Goal: Task Accomplishment & Management: Use online tool/utility

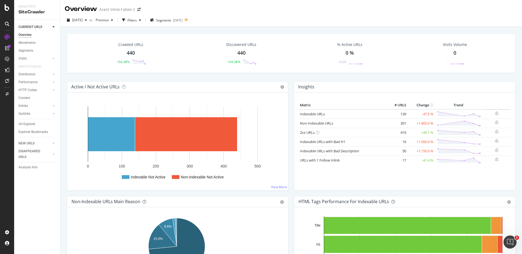
click at [287, 87] on div "Active / Not Active URLs Chart (by Value) Chart (by Percentage) Table Expand Ex…" at bounding box center [177, 138] width 227 height 115
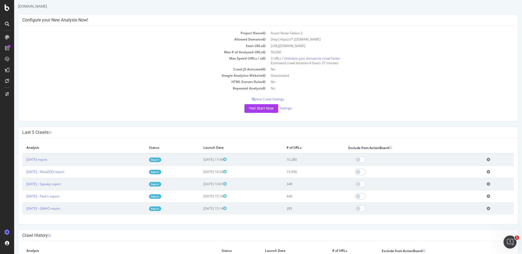
scroll to position [15, 0]
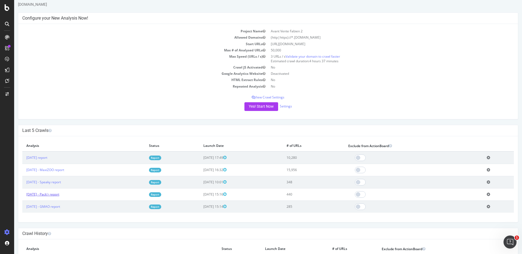
click at [59, 195] on link "[DATE] - Pack'r report" at bounding box center [42, 194] width 33 height 5
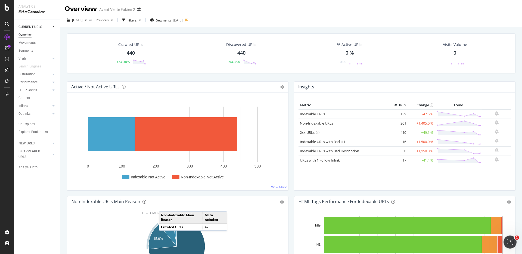
click at [64, 75] on div "Crawled URLs 440 +54.38% Discovered URLs 440 +54.38% % Active URLs 0 % +0.00 Vi…" at bounding box center [291, 57] width 454 height 48
click at [287, 86] on div "Active / Not Active URLs Chart (by Value) Chart (by Percentage) Table Expand Ex…" at bounding box center [177, 138] width 227 height 115
click at [31, 74] on div "Distribution" at bounding box center [26, 75] width 17 height 6
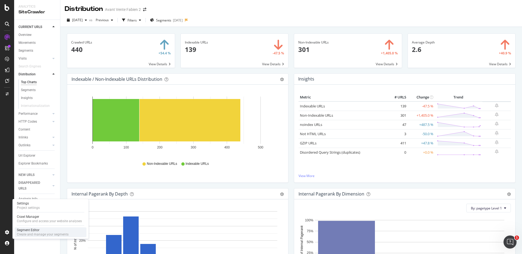
click at [29, 233] on div "Create and manage your segments" at bounding box center [43, 234] width 52 height 4
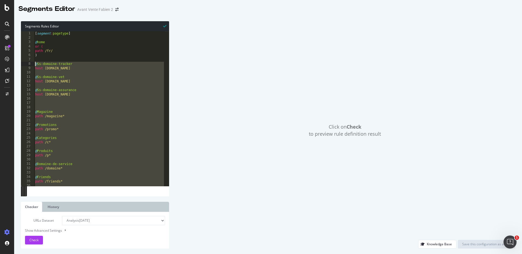
drag, startPoint x: 62, startPoint y: 184, endPoint x: 26, endPoint y: 62, distance: 127.5
click at [26, 62] on div ") 1 2 3 4 5 6 7 8 9 10 11 12 13 14 15 16 17 18 19 20 21 22 23 24 25 26 27 28 29…" at bounding box center [95, 108] width 148 height 155
type textarea "@Ss-domaine-tracker host [DOMAIN_NAME]"
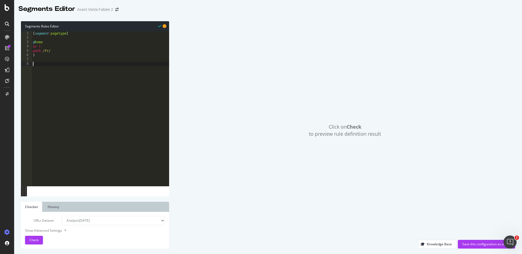
click at [90, 222] on select "Analysis [DATE] Analysis [DATE] Analysis [DATE] Analysis [DATE] Analysis [DATE]…" at bounding box center [113, 220] width 103 height 9
select select "analysis:20250909"
click at [62, 216] on select "Analysis [DATE] Analysis [DATE] Analysis [DATE] Analysis [DATE] Analysis [DATE]…" at bounding box center [113, 220] width 103 height 9
click at [36, 239] on span "Check" at bounding box center [33, 240] width 9 height 5
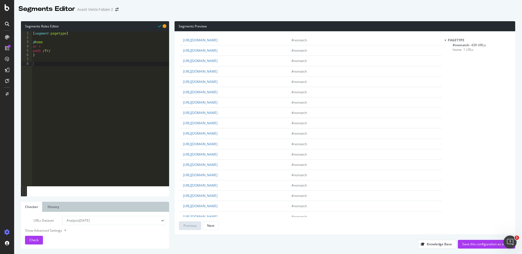
scroll to position [877, 0]
click at [91, 94] on div "[ segment : pagetype ] @ home or ( path /fr/ )" at bounding box center [100, 112] width 137 height 163
type textarea "#"
type textarea "@Allemand"
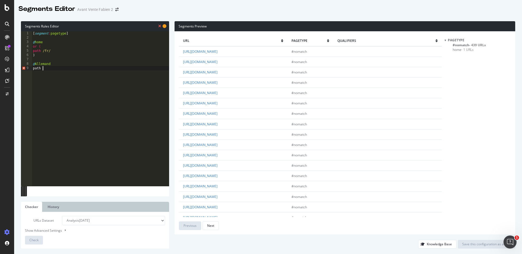
scroll to position [0, 1]
type textarea "path /de*"
click at [38, 242] on span "Check" at bounding box center [33, 240] width 9 height 5
click at [95, 110] on div "[ segment : pagetype ] @ home or ( path /fr/ ) @ Allemand path /de*" at bounding box center [101, 112] width 135 height 163
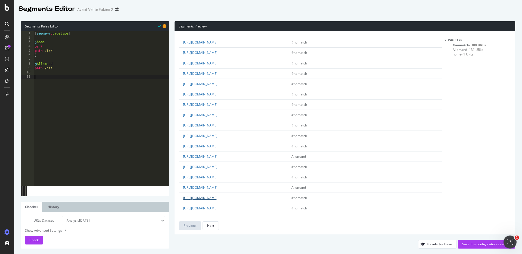
scroll to position [877, 0]
click at [107, 87] on div "[ segment : pagetype ] @ home or ( path /fr/ ) @ Allemand path /de*" at bounding box center [101, 112] width 135 height 163
type textarea "@Machines"
type textarea "path /machine*"
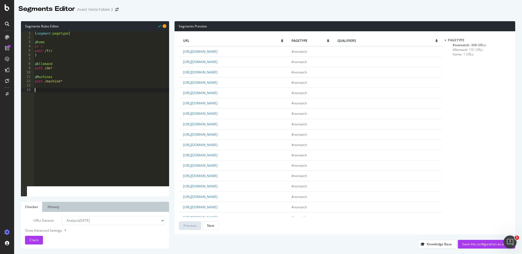
type textarea "&"
type textarea "@"
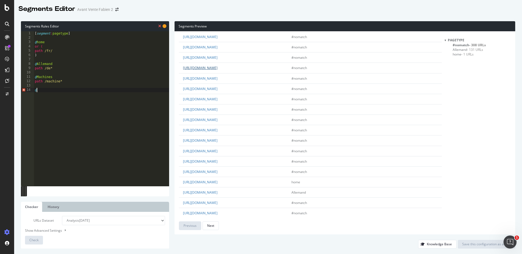
scroll to position [117, 0]
click at [59, 73] on div "[ segment : pagetype ] @ home or ( path /fr/ ) @ Allemand path /de* @ Machines …" at bounding box center [101, 112] width 135 height 163
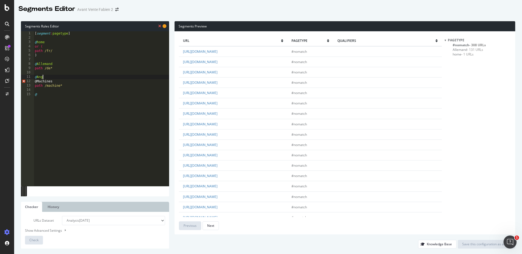
scroll to position [0, 1]
type textarea "@Anglais"
type textarea "path /en*"
click at [48, 105] on div "[ segment : pagetype ] @ home or ( path /fr/ ) @ Allemand path /de* @ Anglais p…" at bounding box center [101, 112] width 135 height 163
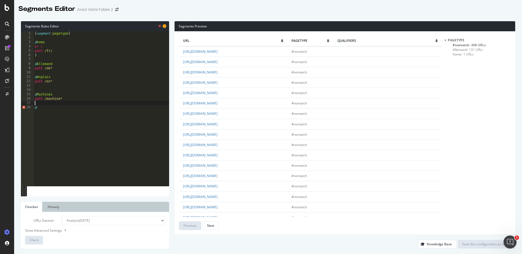
click at [46, 110] on div "[ segment : pagetype ] @ home or ( path /fr/ ) @ Allemand path /de* @ Anglais p…" at bounding box center [101, 112] width 135 height 163
type textarea "@Categories"
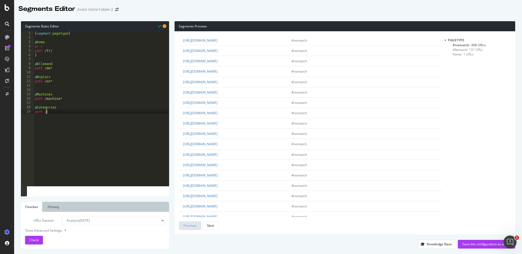
scroll to position [341, 0]
click at [58, 107] on div "[ segment : pagetype ] @ home or ( path /fr/ ) @ Allemand path /de* @ Anglais p…" at bounding box center [101, 112] width 135 height 163
type textarea "@Categories"
click at [57, 87] on div "[ segment : pagetype ] @ home or ( path /fr/ ) @ Allemand path /de* @ Anglais p…" at bounding box center [101, 112] width 135 height 163
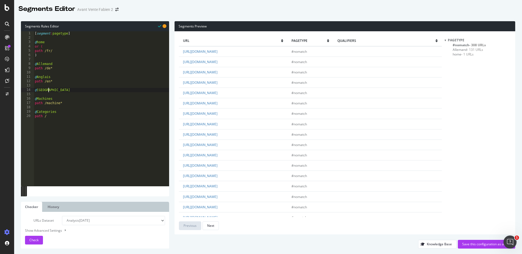
type textarea "@Français"
click at [54, 121] on div "[ segment : pagetype ] @ home or ( path /fr/ ) @ Allemand path /de* @ Anglais p…" at bounding box center [101, 112] width 135 height 163
type textarea "path /categ*"
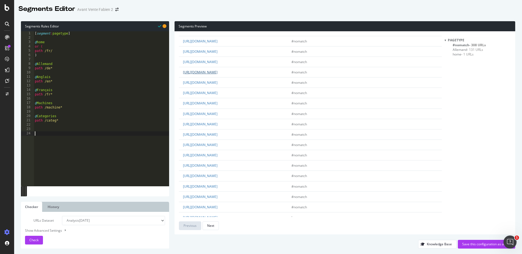
scroll to position [92, 0]
click at [37, 237] on div "Check" at bounding box center [33, 240] width 9 height 8
click at [53, 130] on div "[ segment : pagetype ] @ home or ( path /fr/ ) @ Allemand path /de* @ Anglais p…" at bounding box center [101, 112] width 135 height 163
click at [472, 45] on span "- 68 URLs" at bounding box center [477, 45] width 15 height 5
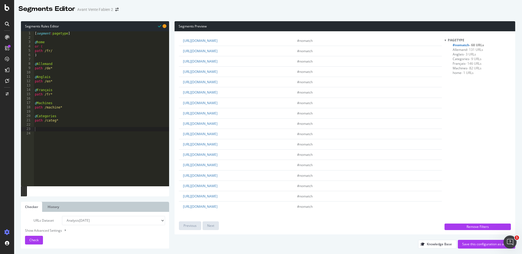
click at [61, 128] on div "[ segment : pagetype ] @ home or ( path /fr/ ) @ Allemand path /de* @ Anglais p…" at bounding box center [101, 112] width 135 height 163
click at [54, 55] on div "[ segment : pagetype ] @ home or ( path /fr/ ) @ Allemand path /de* @ Anglais p…" at bounding box center [101, 112] width 135 height 163
type textarea ")"
type textarea "@Ss-domaine-JOB"
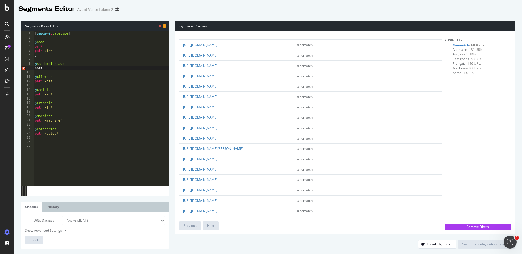
scroll to position [549, 0]
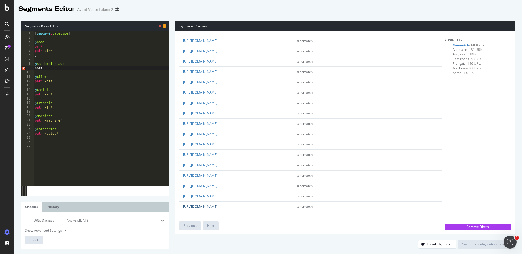
drag, startPoint x: 181, startPoint y: 207, endPoint x: 215, endPoint y: 208, distance: 34.0
click at [215, 208] on td "[URL][DOMAIN_NAME]" at bounding box center [236, 206] width 114 height 10
copy link "[URL][DOMAIN_NAME]"
click at [49, 70] on div "[ segment : pagetype ] @ home or ( path /fr/ ) @ Ss-domaine-JOB host @ Allemand…" at bounding box center [101, 112] width 135 height 163
paste textarea "[URL][DOMAIN_NAME]"
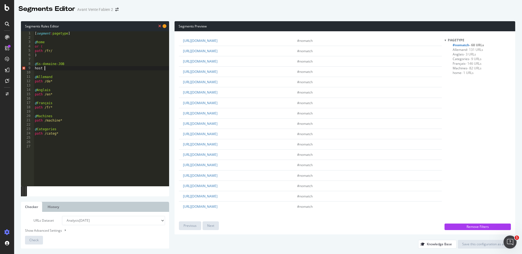
scroll to position [0, 0]
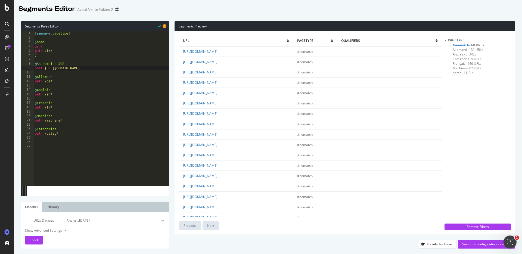
click at [61, 70] on div "[ segment : pagetype ] @ home or ( path /fr/ ) @ Ss-domaine-JOB host [URL][DOMA…" at bounding box center [101, 112] width 135 height 163
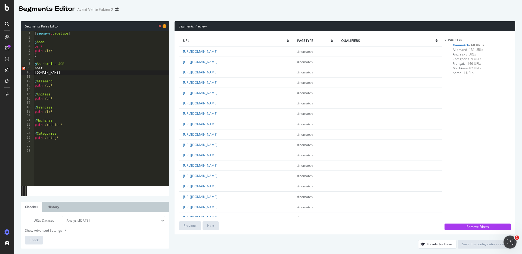
type textarea "host [DOMAIN_NAME]"
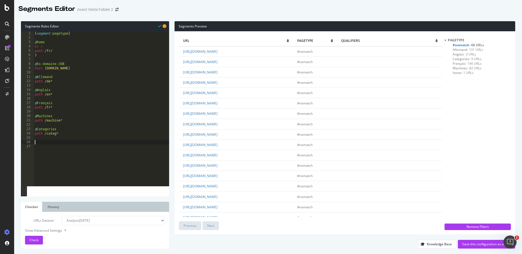
click at [77, 144] on div "[ segment : pagetype ] @ home or ( path /fr/ ) @ Ss-domaine-JOB host [DOMAIN_NA…" at bounding box center [101, 112] width 135 height 163
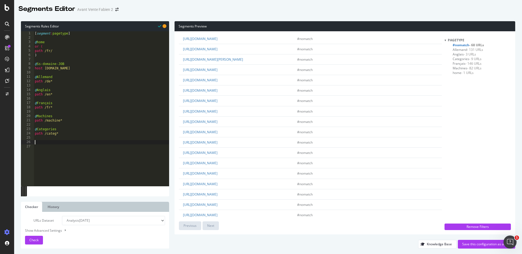
scroll to position [456, 0]
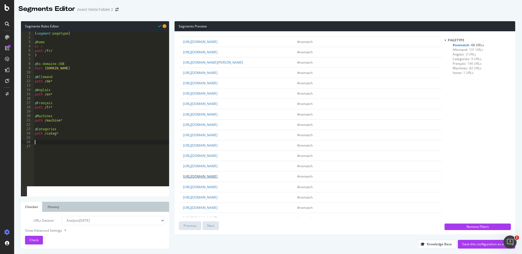
click at [218, 179] on link "[URL][DOMAIN_NAME]" at bounding box center [200, 176] width 35 height 5
click at [38, 239] on span "Check" at bounding box center [33, 240] width 9 height 5
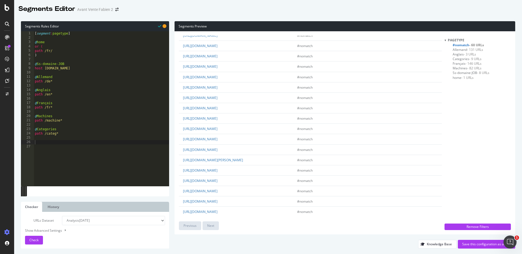
scroll to position [347, 0]
type textarea "host [DOMAIN_NAME]"
click at [75, 70] on div "[ segment : pagetype ] @ home or ( path /fr/ ) @ Ss-domaine-JOB host [DOMAIN_NA…" at bounding box center [101, 112] width 135 height 163
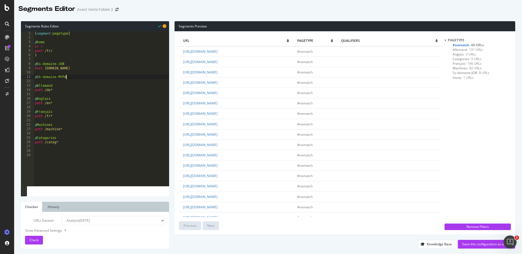
scroll to position [0, 2]
type textarea "@SS-domaine-MYPACKR"
type textarea "p"
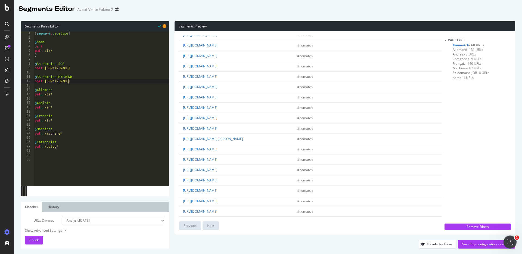
scroll to position [367, 0]
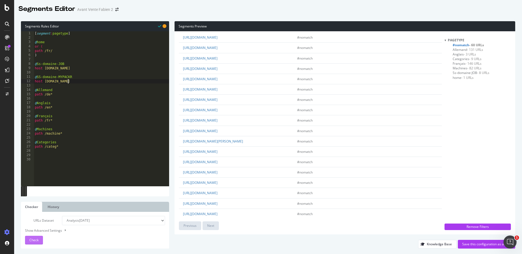
type textarea "host [DOMAIN_NAME]"
click at [40, 239] on button "Check" at bounding box center [34, 240] width 18 height 9
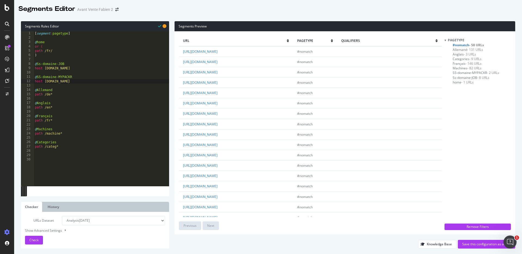
click at [174, 126] on div "Segments Preview url pagetype qualifiers [URL][DOMAIN_NAME] #nomatch [URL][DOMA…" at bounding box center [342, 134] width 346 height 227
click at [171, 124] on div "Segments Preview url pagetype qualifiers [URL][DOMAIN_NAME] #nomatch [URL][DOMA…" at bounding box center [342, 134] width 346 height 227
click at [45, 157] on div "[ segment : pagetype ] @ home or ( path /fr/ ) @ Ss-domaine-JOB host [DOMAIN_NA…" at bounding box center [101, 112] width 135 height 163
click at [177, 84] on div "url pagetype qualifiers [URL][DOMAIN_NAME] #nomatch [URL][DOMAIN_NAME] #nomatch…" at bounding box center [345, 132] width 341 height 203
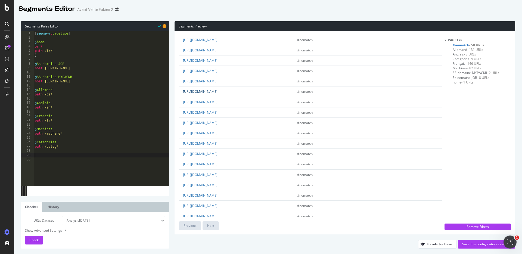
scroll to position [23, 0]
click at [58, 156] on div "[ segment : pagetype ] @ home or ( path /fr/ ) @ Ss-domaine-JOB host [DOMAIN_NA…" at bounding box center [101, 112] width 135 height 163
click at [464, 64] on span "[DEMOGRAPHIC_DATA] - 146 URLs" at bounding box center [467, 63] width 29 height 5
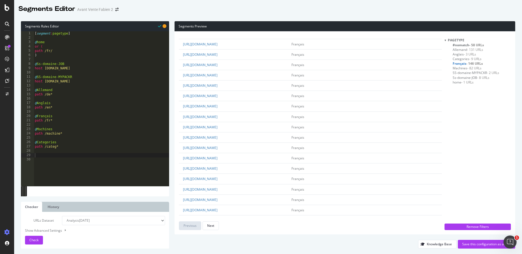
scroll to position [0, 0]
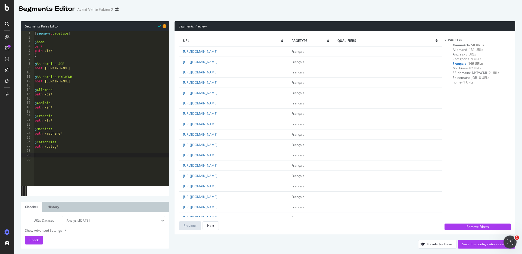
click at [58, 153] on div "[ segment : pagetype ] @ home or ( path /fr/ ) @ Ss-domaine-JOB host [DOMAIN_NA…" at bounding box center [101, 112] width 135 height 163
click at [59, 156] on div "[ segment : pagetype ] @ home or ( path /fr/ ) @ Ss-domaine-JOB host [DOMAIN_NA…" at bounding box center [101, 112] width 135 height 163
click at [65, 106] on div "[ segment : pagetype ] @ home or ( path /fr/ ) @ Ss-domaine-JOB host [DOMAIN_NA…" at bounding box center [101, 112] width 135 height 163
click at [464, 54] on span "- 3 URLs" at bounding box center [470, 54] width 12 height 5
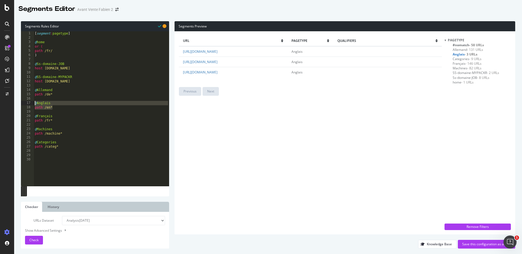
drag, startPoint x: 55, startPoint y: 107, endPoint x: 24, endPoint y: 102, distance: 31.4
click at [24, 102] on div "path /en* 1 2 3 4 5 6 7 8 9 10 11 12 13 14 15 16 17 18 19 20 21 22 23 24 25 26 …" at bounding box center [95, 108] width 148 height 155
type textarea "@Anglais path /en*"
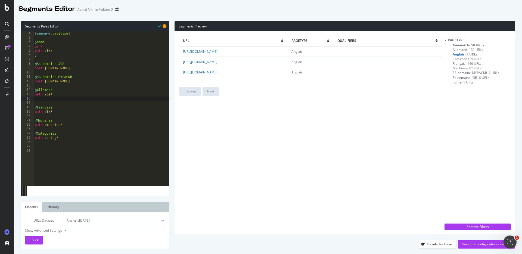
type textarea "path /de*"
click at [65, 141] on div "[ segment : pagetype ] @ home or ( path /fr/ ) @ Ss-domaine-JOB host [DOMAIN_NA…" at bounding box center [101, 112] width 135 height 163
paste textarea "path /en*"
click at [465, 58] on span "Categories - 9 URLs" at bounding box center [467, 59] width 29 height 5
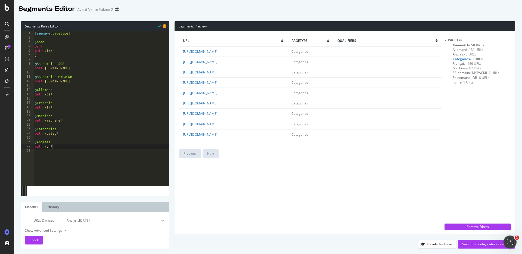
click at [457, 47] on span "#nomatch - 58 URLs" at bounding box center [468, 45] width 31 height 5
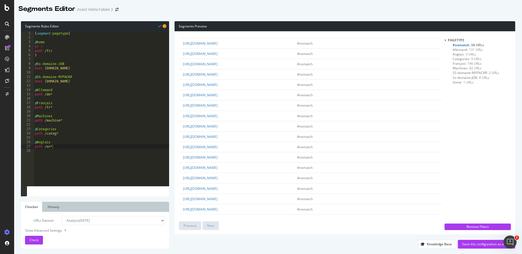
scroll to position [446, 0]
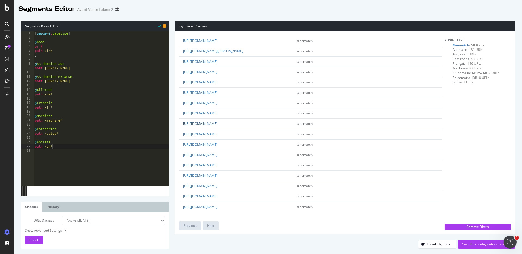
click at [218, 126] on link "[URL][DOMAIN_NAME]" at bounding box center [200, 123] width 35 height 5
click at [70, 147] on div "[ segment : pagetype ] @ home or ( path /fr/ ) @ Ss-domaine-JOB host [DOMAIN_NA…" at bounding box center [101, 112] width 135 height 163
click at [58, 146] on div "[ segment : pagetype ] @ home or ( path /fr/ ) @ Ss-domaine-JOB host [DOMAIN_NA…" at bounding box center [101, 112] width 135 height 163
click at [60, 142] on div "[ segment : pagetype ] @ home or ( path /fr/ ) @ Ss-domaine-JOB host [DOMAIN_NA…" at bounding box center [101, 112] width 135 height 163
type textarea "@Anglais"
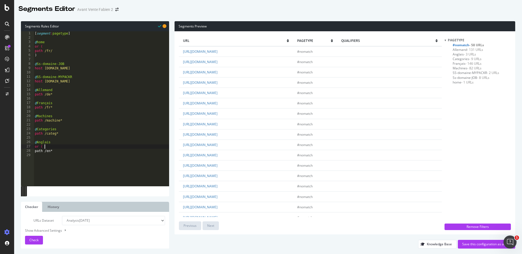
scroll to position [0, 1]
click at [70, 151] on div "[ segment : pagetype ] @ home or ( path /fr/ ) @ Ss-domaine-JOB host [DOMAIN_NA…" at bounding box center [101, 112] width 135 height 163
type textarea "path /en*"
type textarea "path /*"
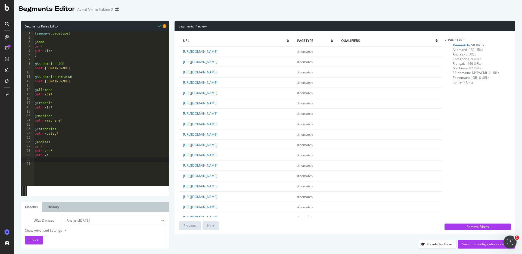
type textarea ")"
click at [38, 236] on button "Check" at bounding box center [34, 240] width 18 height 9
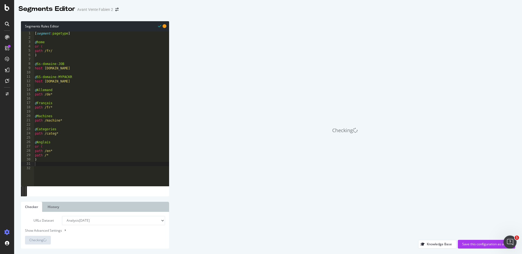
type textarea "path /categ*"
click at [69, 134] on div "[ segment : pagetype ] @ home or ( path /fr/ ) @ Ss-domaine-JOB host [DOMAIN_NA…" at bounding box center [101, 112] width 135 height 163
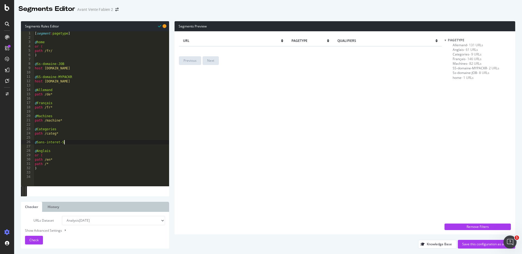
type textarea "@Sans-interet-SEO"
type textarea "or ("
click at [469, 44] on span "- 131 URLs" at bounding box center [475, 45] width 16 height 5
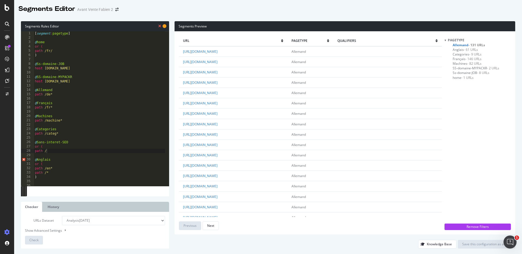
click at [467, 49] on span "- 61 URLs" at bounding box center [471, 49] width 14 height 5
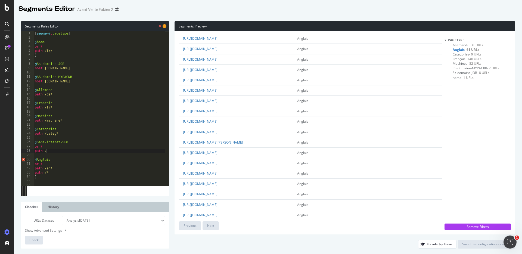
scroll to position [477, 0]
drag, startPoint x: 251, startPoint y: 206, endPoint x: 220, endPoint y: 206, distance: 30.5
click at [220, 206] on td "[URL][DOMAIN_NAME]" at bounding box center [236, 207] width 114 height 10
copy link "cookie-policy-eu/"
click at [59, 150] on div "[ segment : pagetype ] @ home or ( path /fr/ ) @ Ss-domaine-JOB host [DOMAIN_NA…" at bounding box center [99, 112] width 131 height 163
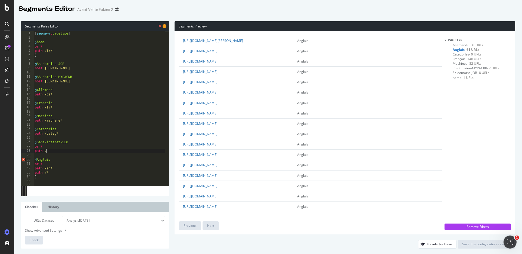
paste textarea "cookie-policy-eu/"
type textarea "path /cookie-policy-eu/"
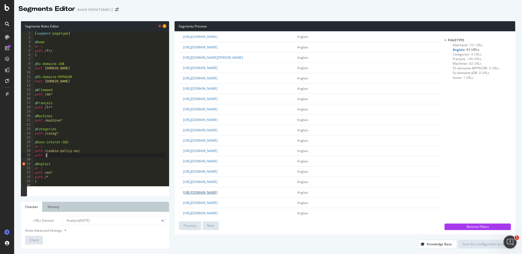
scroll to position [446, 0]
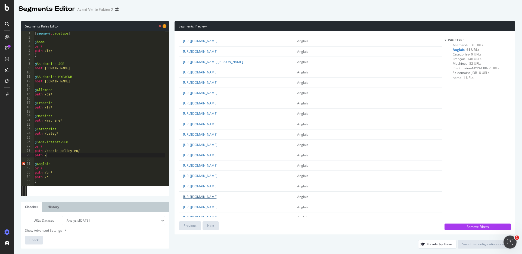
click at [218, 199] on link "[URL][DOMAIN_NAME]" at bounding box center [200, 197] width 35 height 5
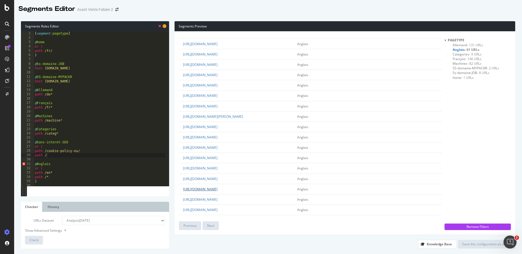
click at [218, 192] on link "[URL][DOMAIN_NAME]" at bounding box center [200, 189] width 35 height 5
click at [218, 131] on link "[URL][DOMAIN_NAME]" at bounding box center [200, 128] width 35 height 5
click at [177, 117] on div "url pagetype qualifiers [URL][DOMAIN_NAME] Anglais [URL][DOMAIN_NAME] Anglais […" at bounding box center [345, 132] width 341 height 203
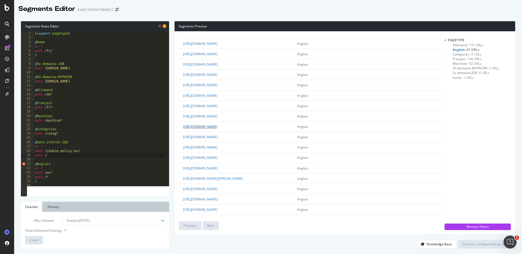
drag, startPoint x: 322, startPoint y: 127, endPoint x: 220, endPoint y: 128, distance: 102.6
click at [220, 128] on td "[URL][DOMAIN_NAME]" at bounding box center [236, 127] width 114 height 10
copy link "collecte-des-donnees-et-gestion-des-preferences-sur-les-cookies/"
click at [58, 157] on div "[ segment : pagetype ] @ home or ( path /fr/ ) @ Ss-domaine-JOB host [DOMAIN_NA…" at bounding box center [99, 112] width 131 height 163
paste textarea "collecte-des-donnees-et-gestion-des-preferences-sur-les-cookies/"
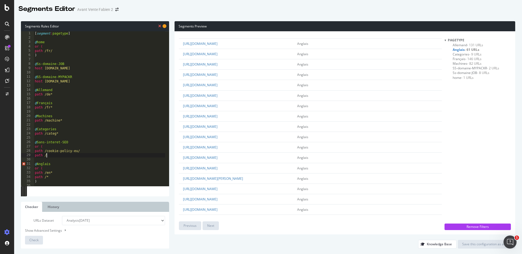
type textarea "path /collecte-des-donnees-et-gestion-des-preferences-sur-les-cookies/"
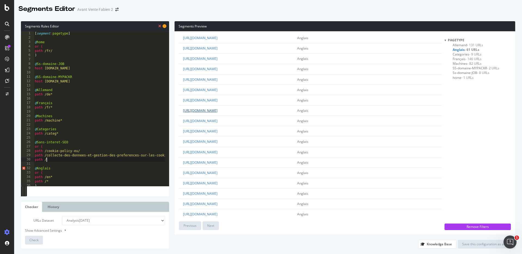
click at [218, 112] on link "[URL][DOMAIN_NAME]" at bounding box center [200, 110] width 35 height 5
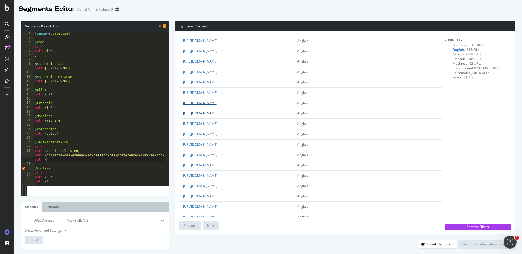
scroll to position [199, 0]
drag, startPoint x: 288, startPoint y: 121, endPoint x: 220, endPoint y: 122, distance: 68.0
click at [220, 122] on td "[URL][DOMAIN_NAME]" at bounding box center [236, 122] width 114 height 10
copy link "en/general-terms-and-conditions-of-use/"
click at [55, 161] on div "[ segment : pagetype ] @ home or ( path /fr/ ) @ Ss-domaine-JOB host [DOMAIN_NA…" at bounding box center [103, 110] width 139 height 159
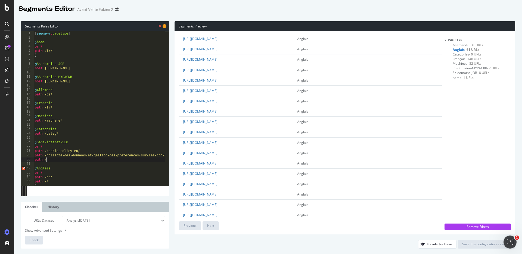
paste textarea "en/general-terms-and-conditions-of-use/"
type textarea "path /en/general-terms-and-conditions-of-use/"
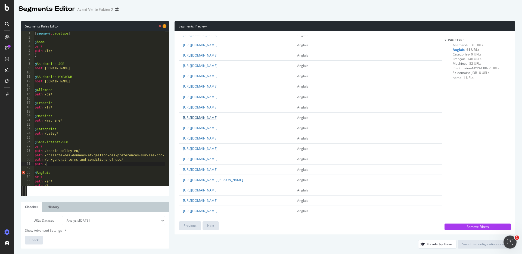
drag, startPoint x: 262, startPoint y: 117, endPoint x: 220, endPoint y: 118, distance: 42.5
click at [220, 118] on td "[URL][DOMAIN_NAME]" at bounding box center [236, 117] width 114 height 10
copy link "mentions-legales-et-cgu/"
click at [60, 163] on div "[ segment : pagetype ] @ home or ( path /fr/ ) @ Ss-domaine-JOB host [DOMAIN_NA…" at bounding box center [103, 110] width 139 height 159
paste textarea "mentions-legales-et-cgu/"
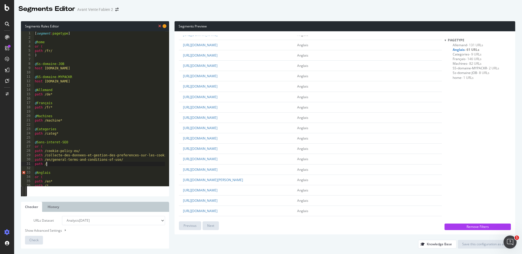
type textarea "path /mentions-legales-et-cgu/"
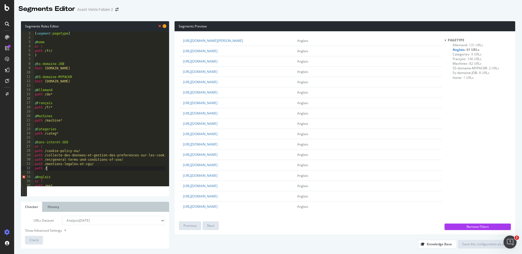
scroll to position [477, 0]
click at [462, 59] on span "[DEMOGRAPHIC_DATA] - 146 URLs" at bounding box center [467, 59] width 29 height 5
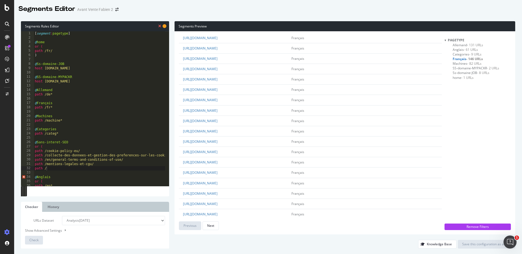
scroll to position [158, 0]
drag, startPoint x: 252, startPoint y: 158, endPoint x: 220, endPoint y: 158, distance: 32.4
click at [220, 158] on td "[URL][DOMAIN_NAME]" at bounding box center [233, 153] width 109 height 10
copy link "fr/cookie-policy-eu/"
click at [69, 168] on div "[ segment : pagetype ] @ home or ( path /fr/ ) @ Ss-domaine-JOB host [DOMAIN_NA…" at bounding box center [103, 110] width 139 height 159
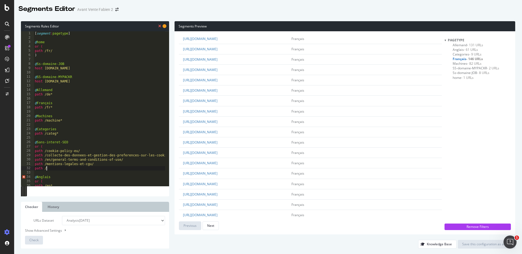
paste textarea "fr/cookie-policy-eu/"
type textarea "path /fr/cookie-policy-eu/"
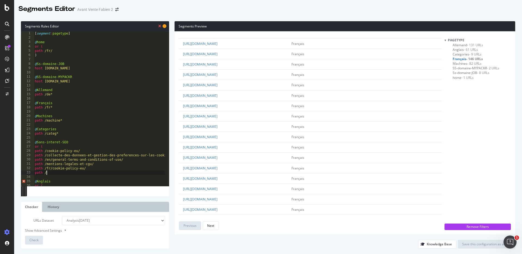
scroll to position [404, 0]
click at [468, 64] on span "- 82 URLs" at bounding box center [475, 63] width 14 height 5
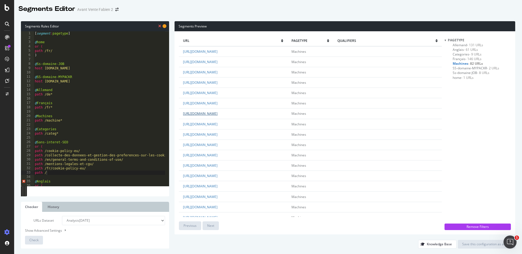
click at [218, 114] on link "[URL][DOMAIN_NAME]" at bounding box center [200, 113] width 35 height 5
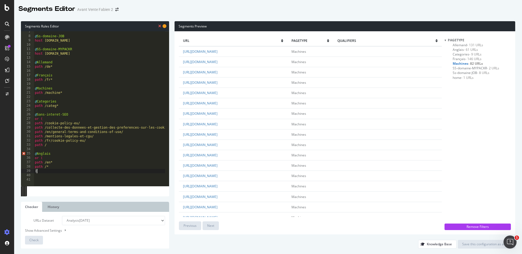
click at [62, 172] on div "@ Ss-domaine-JOB host [DOMAIN_NAME] @ SS-domaine-MYPACKR host [DOMAIN_NAME] @ A…" at bounding box center [103, 109] width 139 height 159
click at [57, 171] on div "@ Ss-domaine-JOB host [DOMAIN_NAME] @ SS-domaine-MYPACKR host [DOMAIN_NAME] @ A…" at bounding box center [103, 109] width 139 height 159
click at [60, 166] on div "@ Ss-domaine-JOB host [DOMAIN_NAME] @ SS-domaine-MYPACKR host [DOMAIN_NAME] @ A…" at bounding box center [103, 109] width 139 height 159
click at [59, 169] on div "@ Ss-domaine-JOB host [DOMAIN_NAME] @ SS-domaine-MYPACKR host [DOMAIN_NAME] @ A…" at bounding box center [103, 109] width 139 height 159
click at [59, 171] on div "@ Ss-domaine-JOB host [DOMAIN_NAME] @ SS-domaine-MYPACKR host [DOMAIN_NAME] @ A…" at bounding box center [103, 109] width 139 height 159
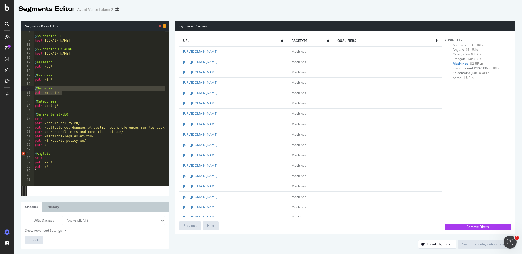
drag, startPoint x: 69, startPoint y: 94, endPoint x: 21, endPoint y: 90, distance: 47.9
click at [21, 90] on div ") 7 8 9 10 11 12 13 14 15 16 17 18 19 20 21 22 23 24 25 26 27 28 29 30 31 32 33…" at bounding box center [95, 108] width 148 height 155
type textarea "@Machines path /machine*"
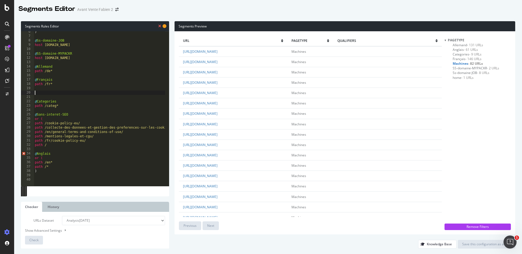
scroll to position [23, 0]
click at [45, 174] on div ") @ Ss-domaine-JOB host [DOMAIN_NAME] @ SS-domaine-MYPACKR host [DOMAIN_NAME] @…" at bounding box center [103, 109] width 139 height 159
paste textarea "path /machine*"
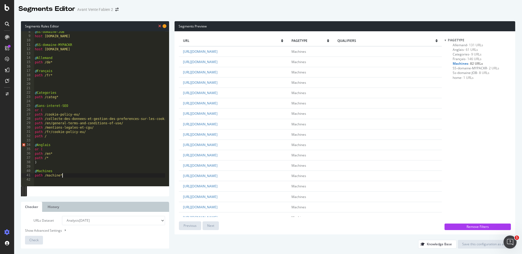
click at [60, 137] on div "@ Ss-domaine-JOB host [DOMAIN_NAME] @ SS-domaine-MYPACKR host [DOMAIN_NAME] @ A…" at bounding box center [103, 109] width 139 height 159
type textarea "p"
click at [35, 237] on div "Check" at bounding box center [33, 240] width 9 height 8
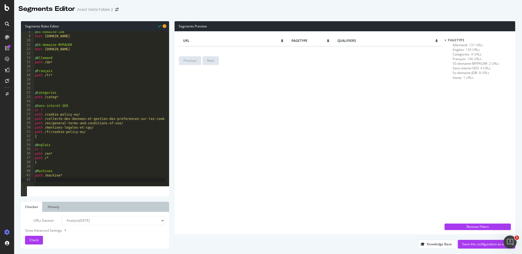
click at [74, 181] on div at bounding box center [103, 183] width 139 height 5
click at [469, 43] on span "- 131 URLs" at bounding box center [475, 45] width 16 height 5
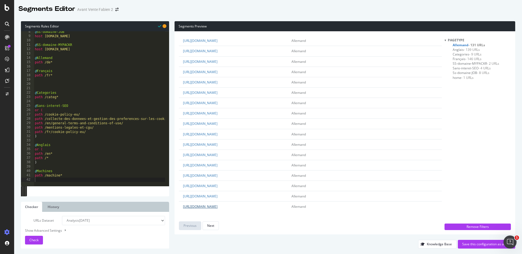
scroll to position [871, 0]
click at [214, 224] on div "Next" at bounding box center [210, 225] width 7 height 5
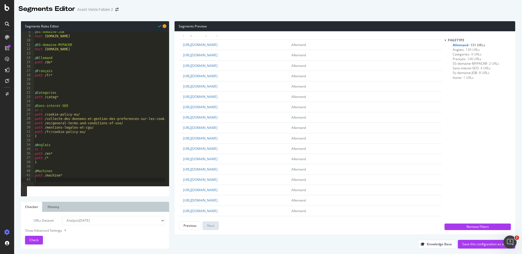
scroll to position [101, 0]
drag, startPoint x: 255, startPoint y: 105, endPoint x: 220, endPoint y: 106, distance: 35.1
click at [220, 106] on td "[URL][DOMAIN_NAME]" at bounding box center [233, 105] width 109 height 10
copy link "de/cookie-policy-eu/"
type textarea "path /fr/cookie-policy-eu/"
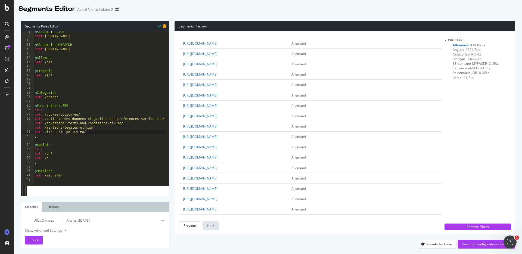
click at [94, 132] on div "@ Ss-domaine-JOB host [DOMAIN_NAME] @ SS-domaine-MYPACKR host [DOMAIN_NAME] @ A…" at bounding box center [103, 109] width 139 height 159
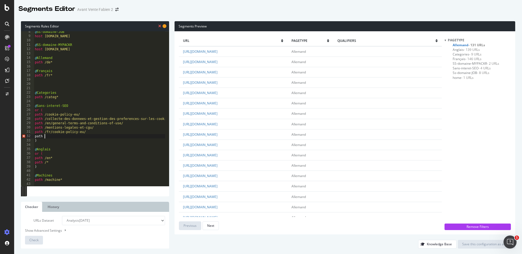
scroll to position [0, 1]
paste textarea "de/cookie-policy-eu/"
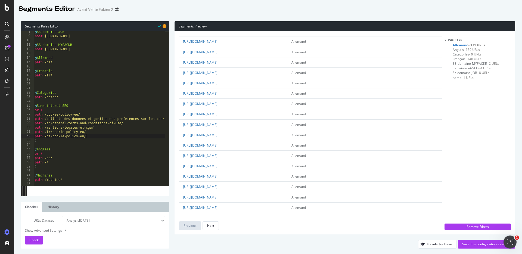
scroll to position [144, 0]
type textarea "path /de/cookie-policy-eu/"
click at [218, 112] on link "[URL][DOMAIN_NAME]" at bounding box center [200, 114] width 35 height 5
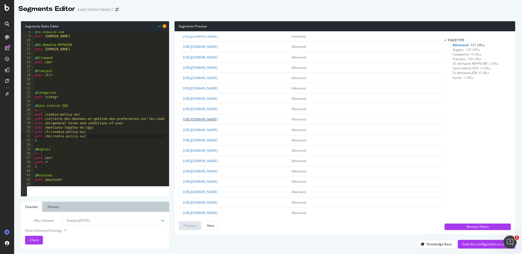
scroll to position [138, 0]
click at [285, 111] on td "[URL][DOMAIN_NAME]" at bounding box center [233, 110] width 109 height 10
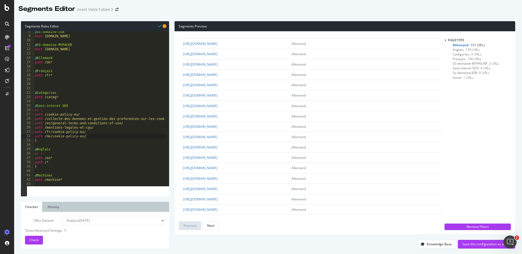
scroll to position [0, 0]
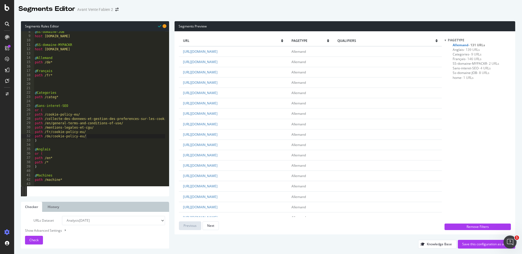
click at [93, 138] on div "@ Ss-domaine-JOB host [DOMAIN_NAME] @ SS-domaine-MYPACKR host [DOMAIN_NAME] @ A…" at bounding box center [103, 109] width 139 height 159
click at [458, 54] on span "Categories - 9 URLs" at bounding box center [467, 54] width 29 height 5
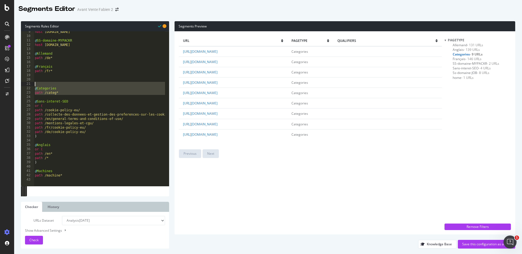
drag, startPoint x: 60, startPoint y: 95, endPoint x: 27, endPoint y: 85, distance: 34.6
click at [27, 85] on div "9 10 11 12 13 14 15 16 17 18 19 20 21 22 23 24 25 26 27 28 29 30 31 32 33 34 35…" at bounding box center [95, 108] width 148 height 155
type textarea "@Categories"
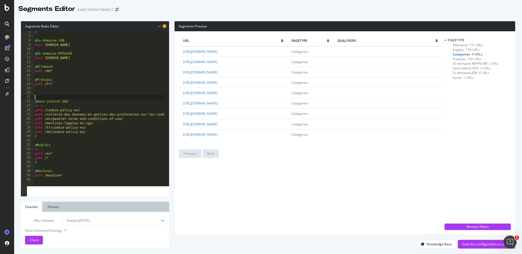
scroll to position [23, 0]
drag, startPoint x: 68, startPoint y: 177, endPoint x: 24, endPoint y: 165, distance: 45.3
click at [24, 165] on div "6 7 8 9 10 11 12 13 14 15 16 17 18 19 20 21 22 23 24 25 26 27 28 29 30 31 32 33…" at bounding box center [95, 108] width 148 height 155
type textarea "@Machines"
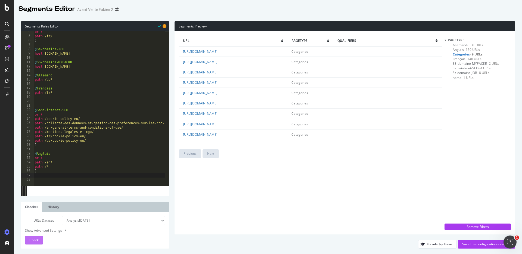
click at [31, 241] on span "Check" at bounding box center [33, 240] width 9 height 5
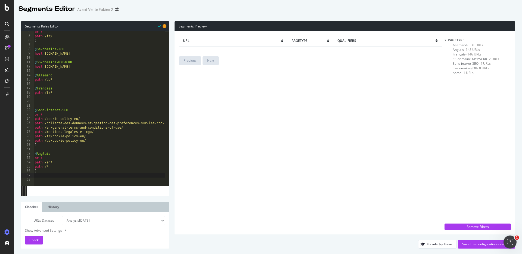
click at [236, 106] on div "url pagetype qualifiers Previous Next" at bounding box center [310, 133] width 263 height 195
click at [462, 64] on span "Sans-interet-SEO - 4 URLs" at bounding box center [472, 63] width 38 height 5
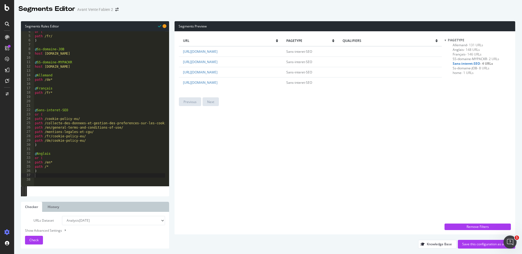
click at [72, 162] on div "or ( path /fr/ ) @ Ss-domaine-JOB host [DOMAIN_NAME] @ SS-domaine-MYPACKR host …" at bounding box center [103, 109] width 139 height 159
type textarea "@Machines path /machine*"
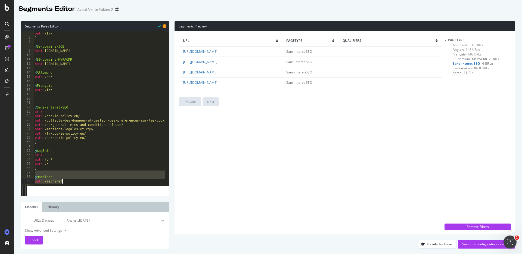
scroll to position [17, 0]
click at [65, 171] on div "or ( path /fr/ ) @ Ss-domaine-JOB host [DOMAIN_NAME] @ SS-domaine-MYPACKR host …" at bounding box center [103, 106] width 139 height 159
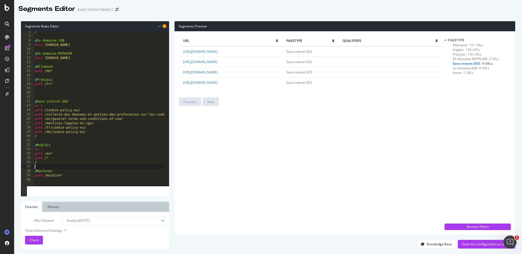
scroll to position [22, 0]
drag, startPoint x: 69, startPoint y: 177, endPoint x: 26, endPoint y: 171, distance: 42.8
click at [26, 171] on div "6 7 8 9 10 11 12 13 14 15 16 17 18 19 20 21 22 23 24 25 26 27 28 29 30 31 32 33…" at bounding box center [95, 108] width 148 height 155
type textarea "@Machines path /machine*"
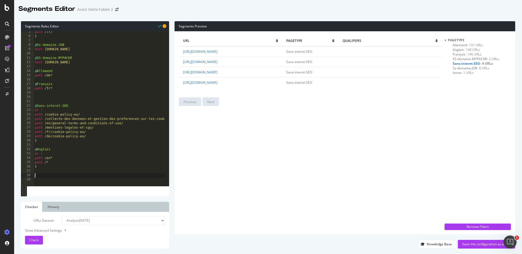
scroll to position [19, 0]
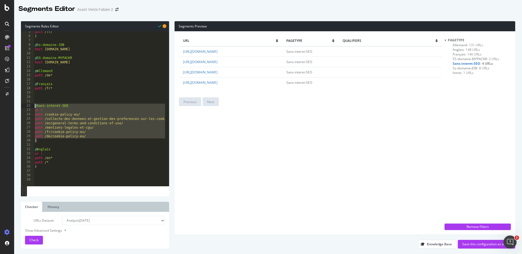
drag, startPoint x: 83, startPoint y: 142, endPoint x: 9, endPoint y: 106, distance: 82.6
click at [9, 106] on div "Segments Editor Avant Vente Fabien 2 Segments Rules Editor 5 6 7 8 9 10 11 12 1…" at bounding box center [261, 127] width 522 height 254
type textarea "@Sans-interet-SEO or ("
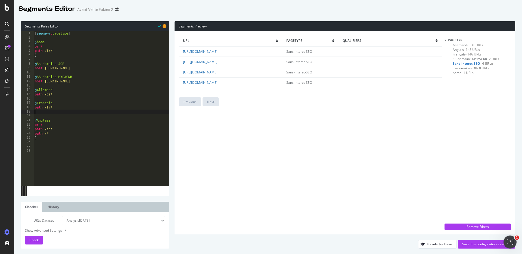
click at [62, 59] on div "[ segment : pagetype ] @ home or ( path /fr/ ) @ Ss-domaine-JOB host [DOMAIN_NA…" at bounding box center [101, 112] width 135 height 163
paste textarea ")"
type textarea ")"
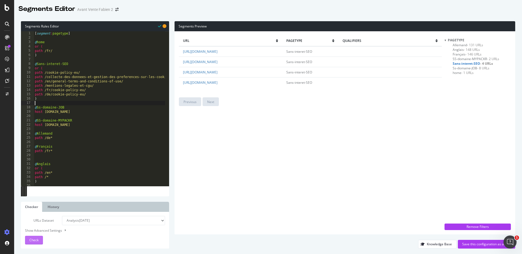
click at [40, 238] on button "Check" at bounding box center [34, 240] width 18 height 9
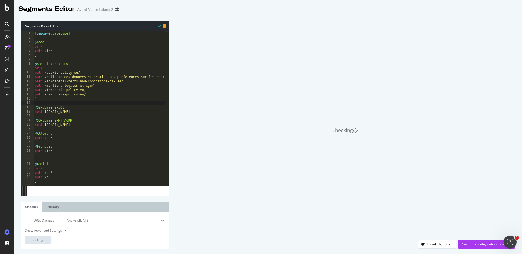
click at [54, 158] on div "[ segment : pagetype ] @ home or ( path /fr/ ) @ Sans-interet-SEO or ( path /co…" at bounding box center [103, 110] width 139 height 159
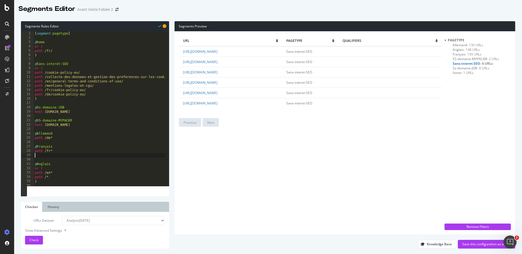
click at [267, 144] on div "url pagetype qualifiers [URL][DOMAIN_NAME] Sans-interet-SEO [URL][DOMAIN_NAME] …" at bounding box center [310, 133] width 263 height 195
click at [469, 245] on div "Save this configuration as active" at bounding box center [486, 244] width 49 height 5
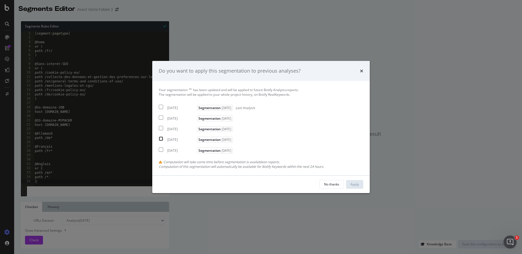
click at [162, 138] on input "modal" at bounding box center [161, 139] width 4 height 4
checkbox input "true"
click at [354, 187] on div "Apply" at bounding box center [355, 184] width 8 height 8
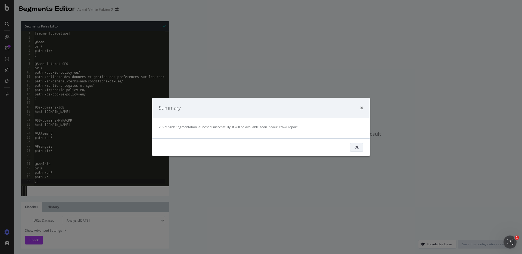
click at [356, 147] on div "Ok" at bounding box center [357, 147] width 4 height 5
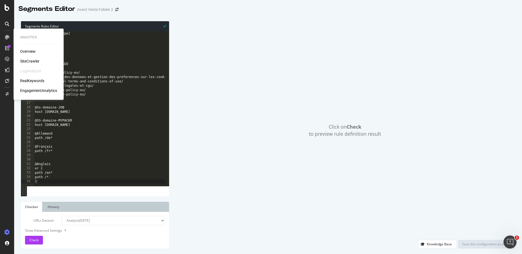
click at [36, 64] on div "Overview SiteCrawler LogAnalyzer RealKeywords EngagementAnalytics" at bounding box center [38, 71] width 37 height 45
click at [35, 60] on div "SiteCrawler" at bounding box center [29, 60] width 19 height 5
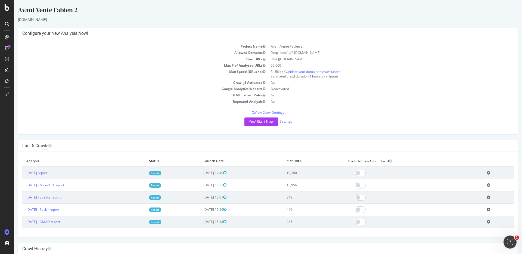
scroll to position [43, 0]
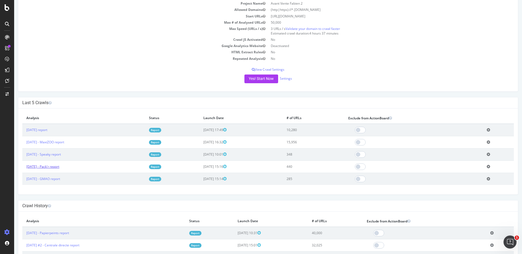
click at [59, 166] on link "2025 Sep. 9th - Pack'r report" at bounding box center [42, 166] width 33 height 5
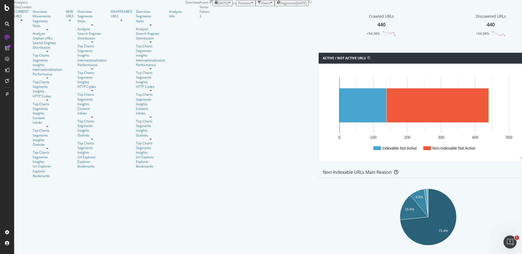
click at [277, 5] on div "Segments 2025-09-09" at bounding box center [292, 3] width 30 height 5
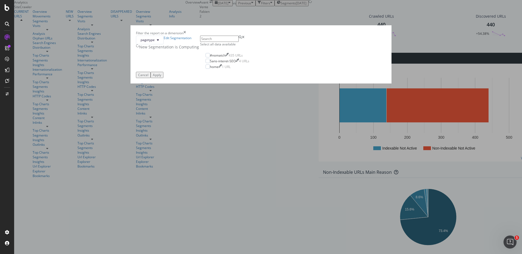
click at [186, 35] on icon "times" at bounding box center [185, 33] width 2 height 5
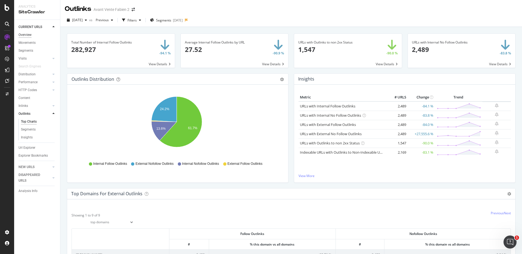
click at [27, 33] on div "Overview" at bounding box center [24, 35] width 13 height 6
